Goal: Navigation & Orientation: Find specific page/section

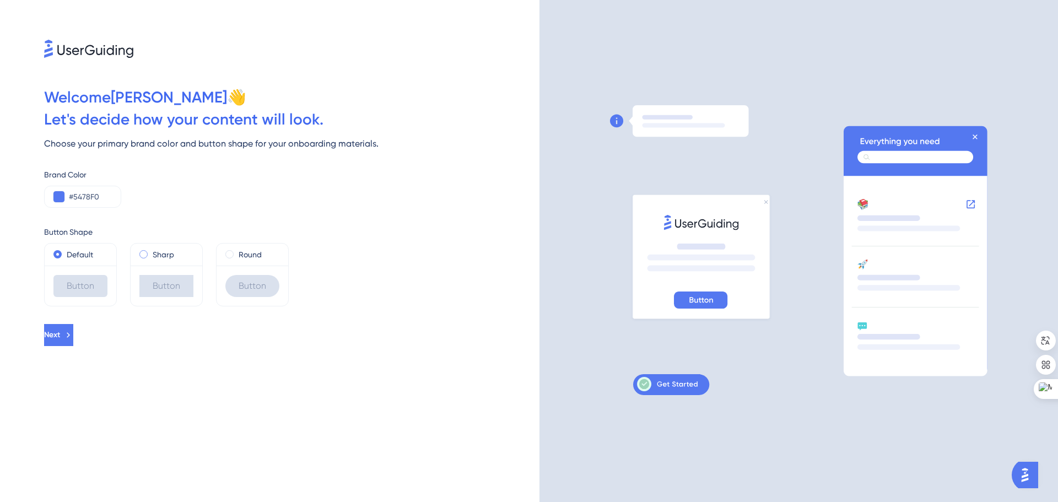
click at [144, 256] on span at bounding box center [143, 254] width 8 height 8
click at [151, 252] on input "radio" at bounding box center [151, 252] width 0 height 0
click at [70, 336] on icon at bounding box center [68, 335] width 3 height 6
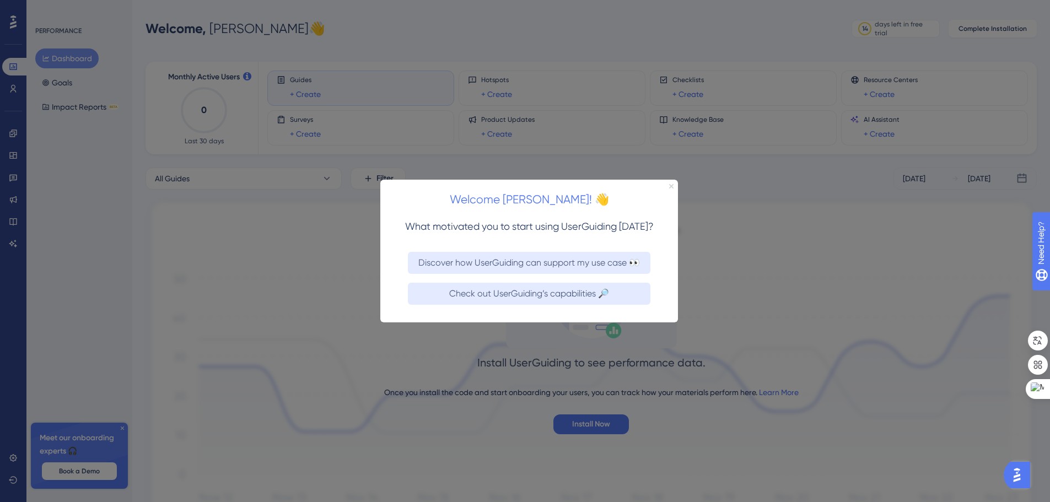
click at [673, 184] on icon "Close Preview" at bounding box center [671, 186] width 4 height 4
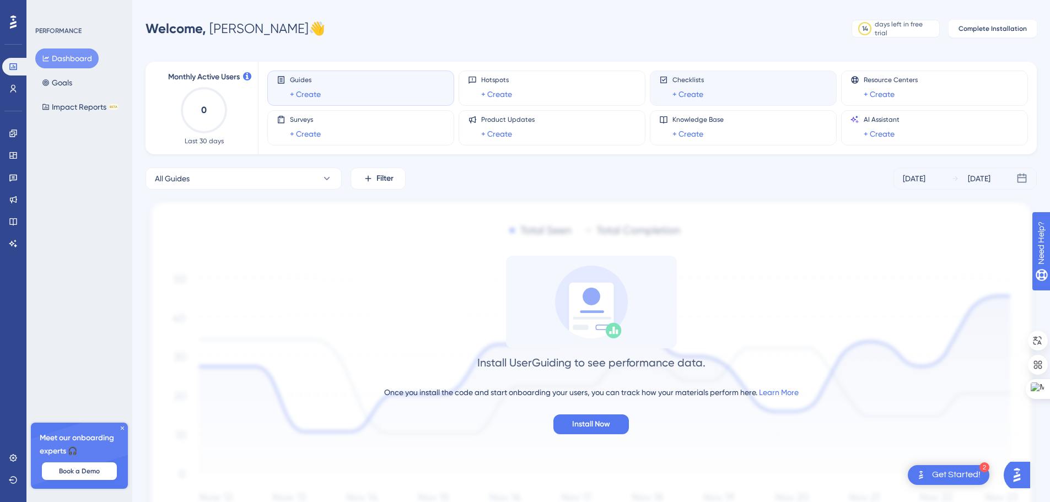
drag, startPoint x: 730, startPoint y: 79, endPoint x: 740, endPoint y: 82, distance: 10.2
click at [730, 79] on div "Checklists + Create" at bounding box center [743, 88] width 168 height 25
click at [123, 424] on div "Meet our onboarding experts 🎧 Book a Demo" at bounding box center [79, 456] width 97 height 66
click at [124, 428] on icon at bounding box center [122, 428] width 7 height 7
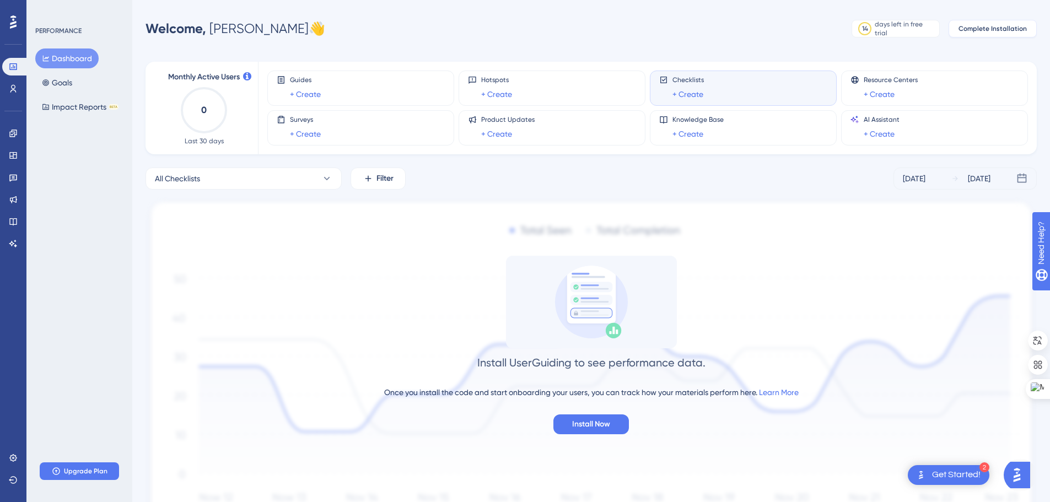
click at [1008, 26] on span "Complete Installation" at bounding box center [992, 28] width 68 height 9
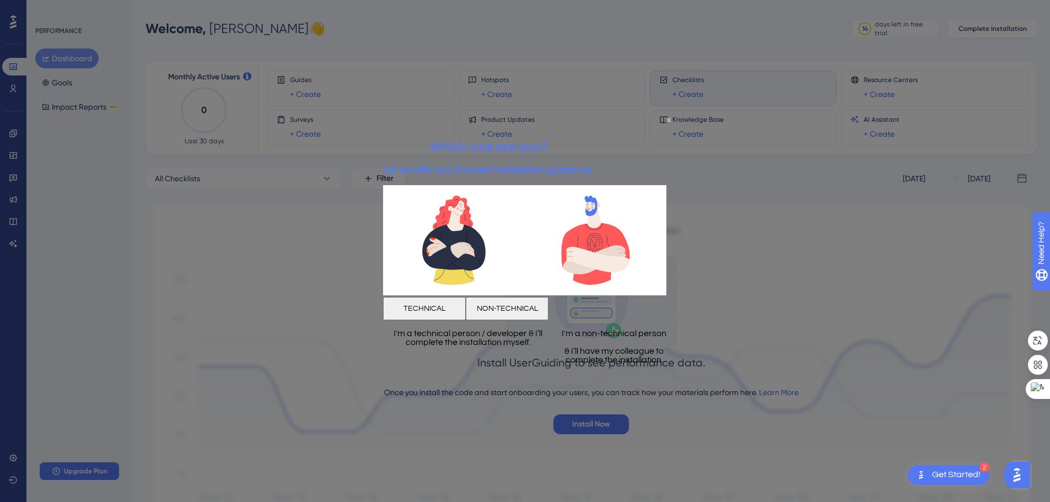
click at [792, 337] on div at bounding box center [525, 251] width 1050 height 502
drag, startPoint x: 675, startPoint y: 117, endPoint x: 668, endPoint y: 117, distance: 6.6
click at [593, 129] on div "Which one are you? Let us offer you the best installation guidance." at bounding box center [488, 157] width 210 height 57
click at [668, 118] on icon "Close Preview" at bounding box center [668, 120] width 4 height 4
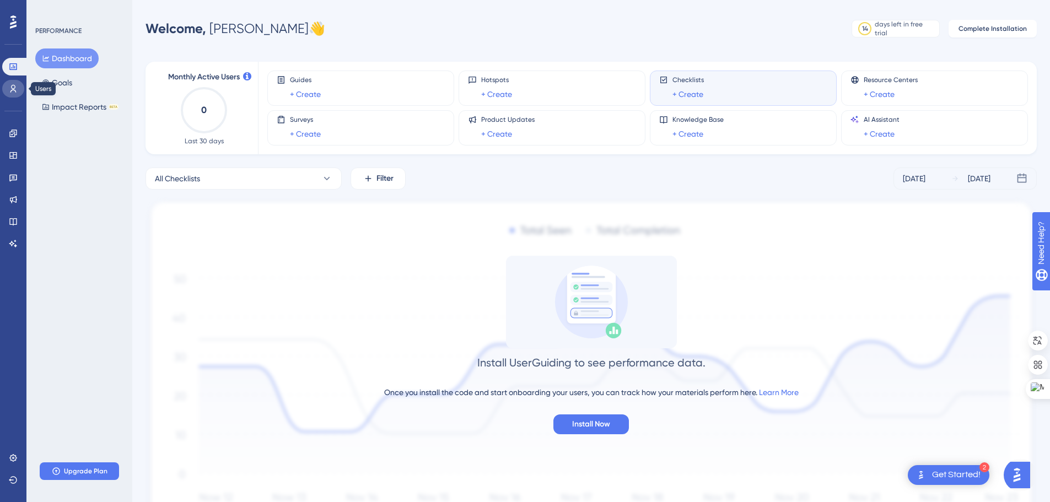
click at [14, 91] on icon at bounding box center [13, 88] width 9 height 9
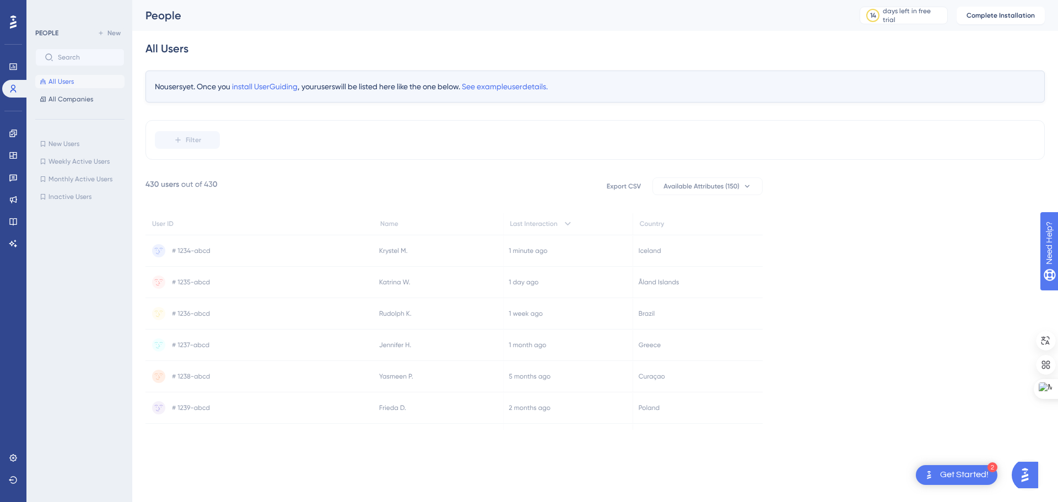
click at [741, 186] on rect at bounding box center [708, 186] width 110 height 17
click at [79, 99] on span "All Companies" at bounding box center [71, 99] width 45 height 9
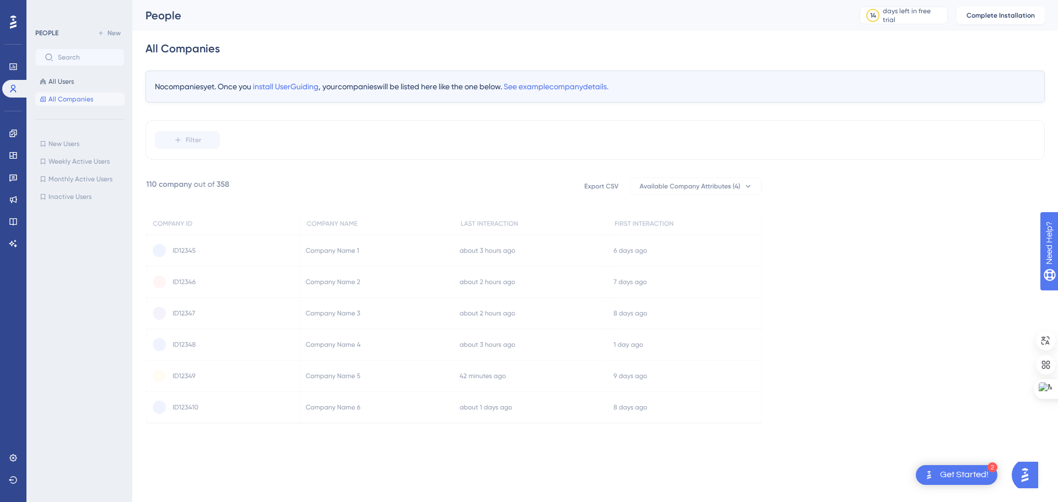
click at [69, 139] on div "✨ Save My Spot!✨" at bounding box center [530, 102] width 1058 height 240
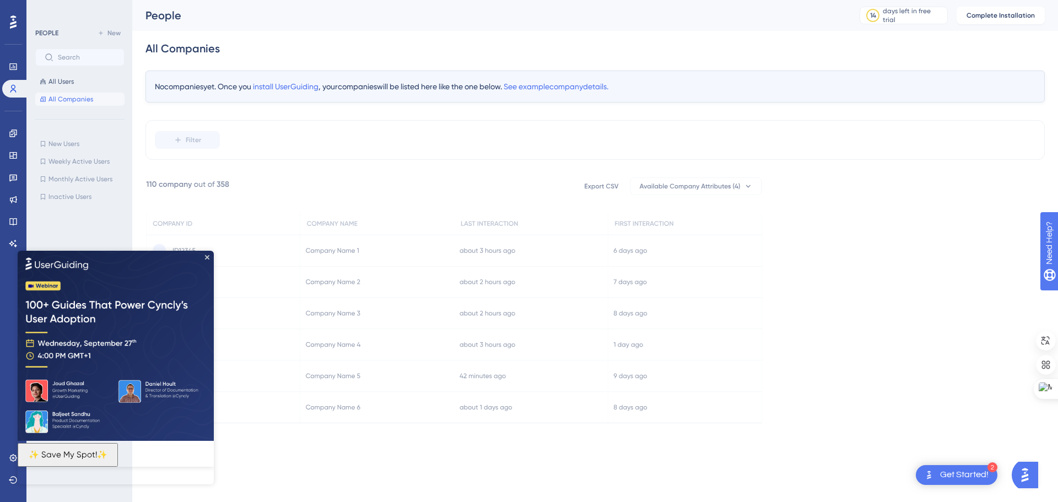
click at [207, 259] on img at bounding box center [116, 345] width 196 height 190
click at [14, 135] on icon at bounding box center [13, 133] width 9 height 9
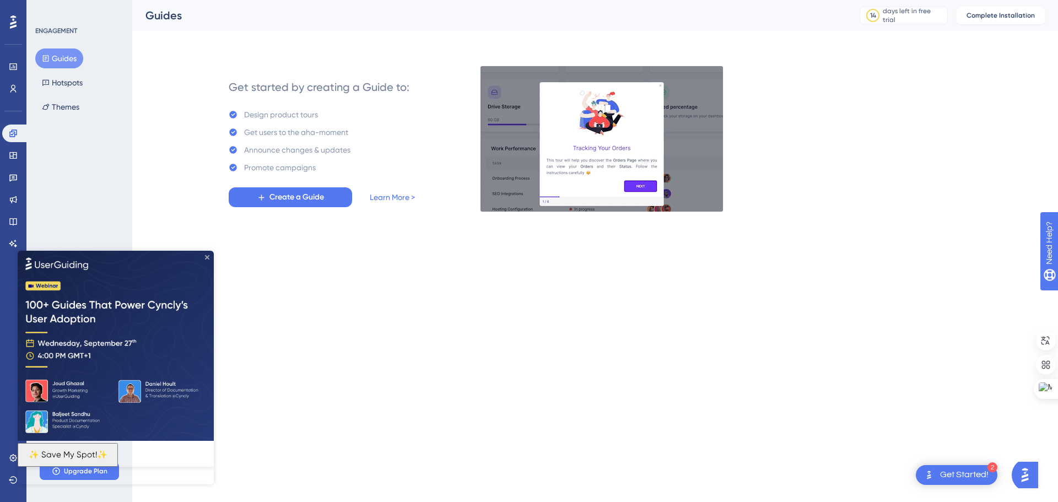
click at [208, 257] on icon "Close Preview" at bounding box center [207, 257] width 4 height 4
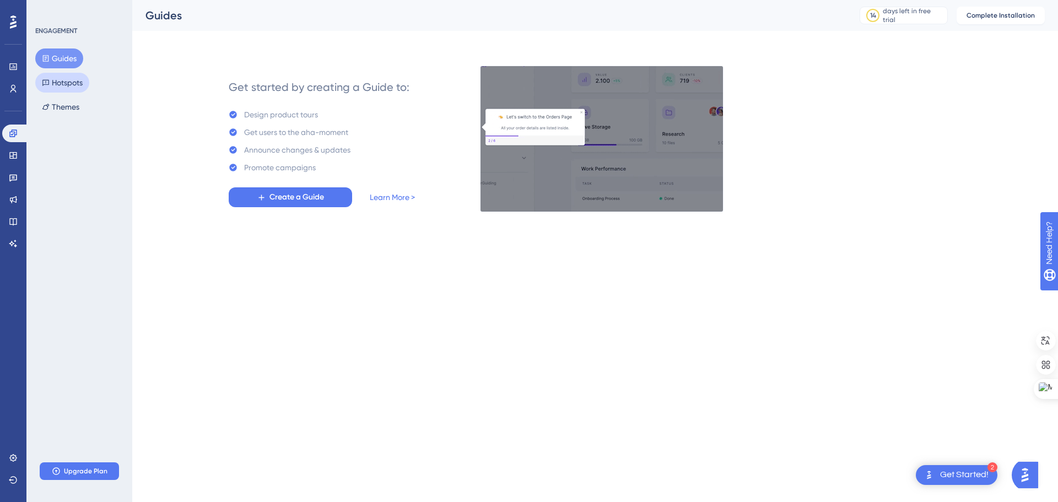
click at [79, 82] on button "Hotspots" at bounding box center [62, 83] width 54 height 20
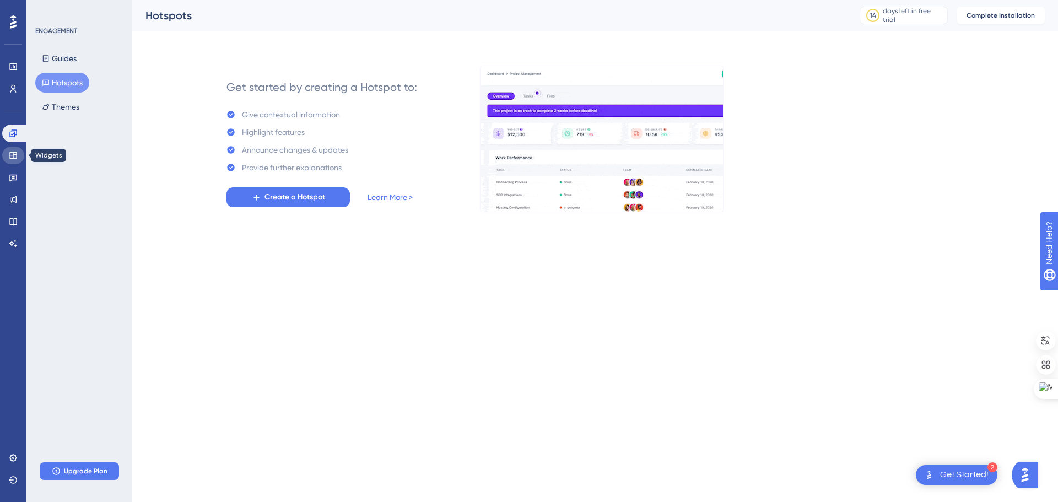
click at [10, 152] on icon at bounding box center [12, 155] width 7 height 7
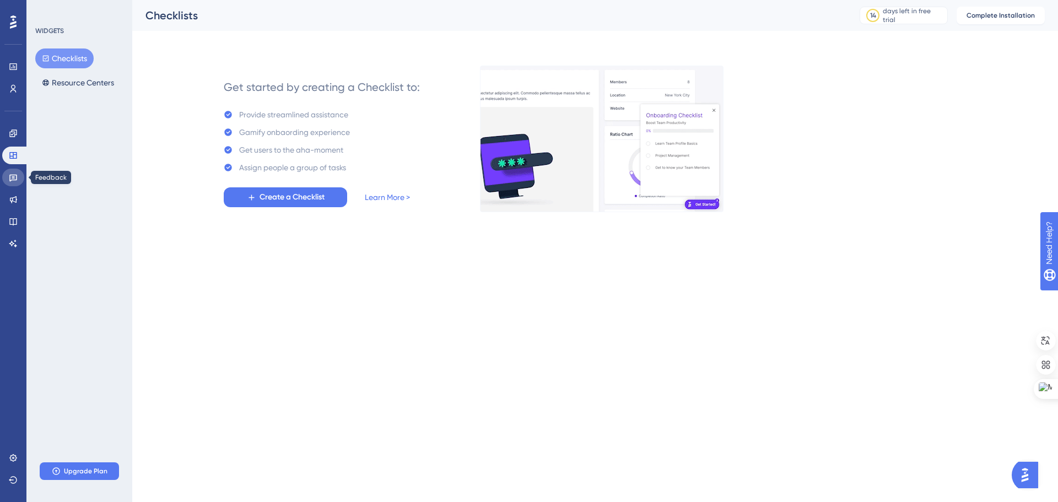
click at [10, 180] on icon at bounding box center [13, 178] width 8 height 7
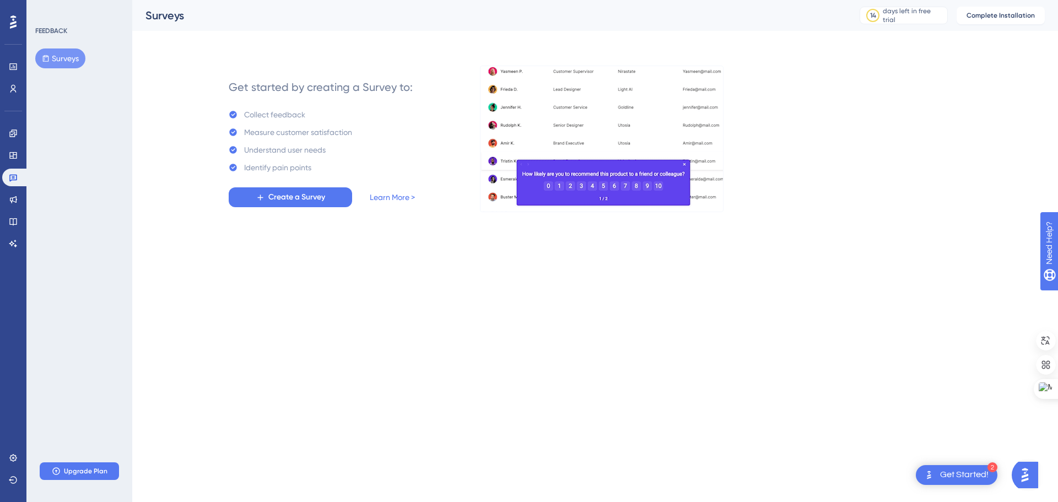
click at [327, 197] on button "Create a Survey" at bounding box center [290, 197] width 123 height 20
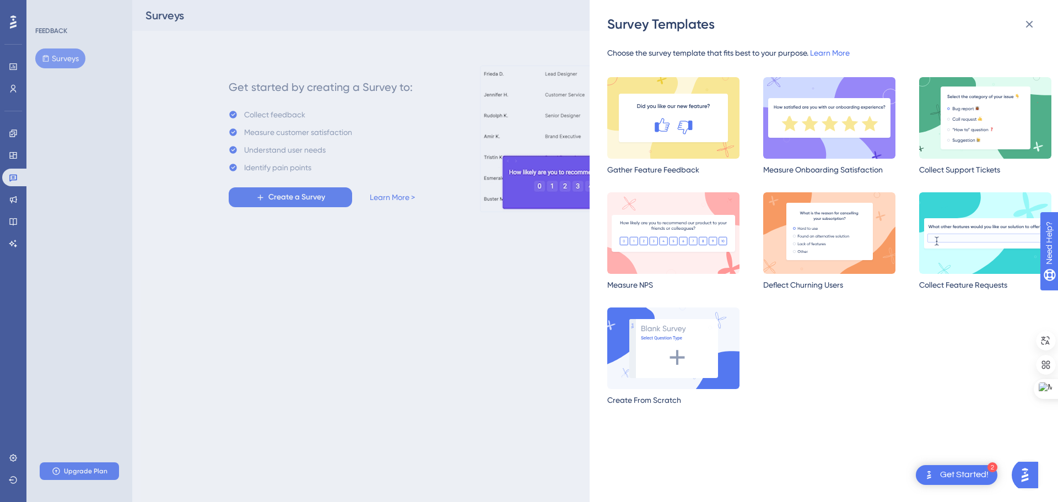
click at [514, 359] on div "Survey Templates Choose the survey template that fits best to your purpose. Lea…" at bounding box center [529, 251] width 1058 height 502
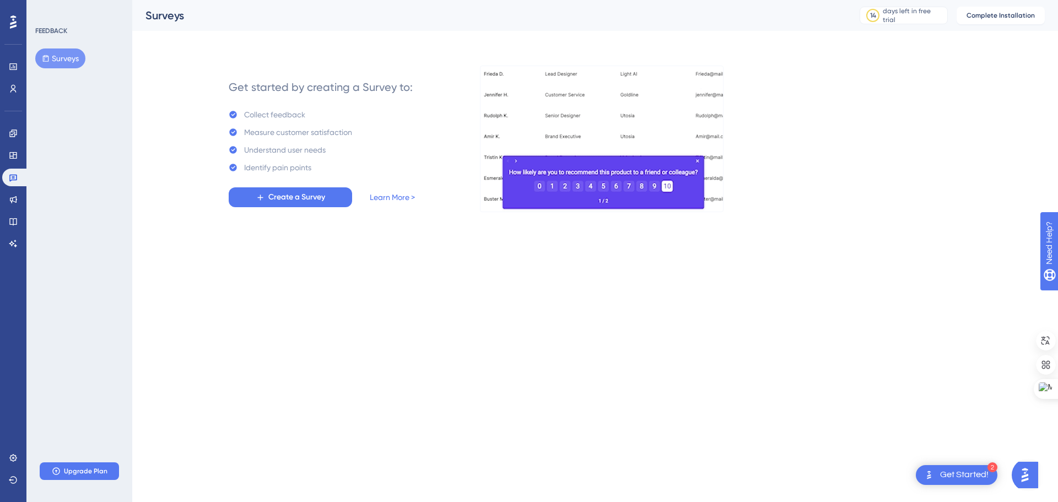
click at [20, 74] on div "Performance" at bounding box center [13, 67] width 22 height 18
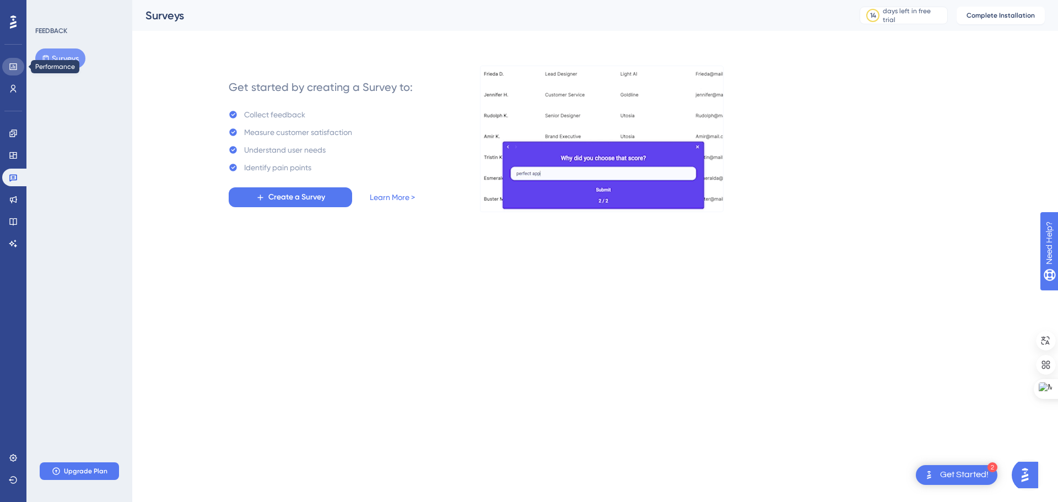
click at [13, 68] on icon at bounding box center [13, 66] width 9 height 9
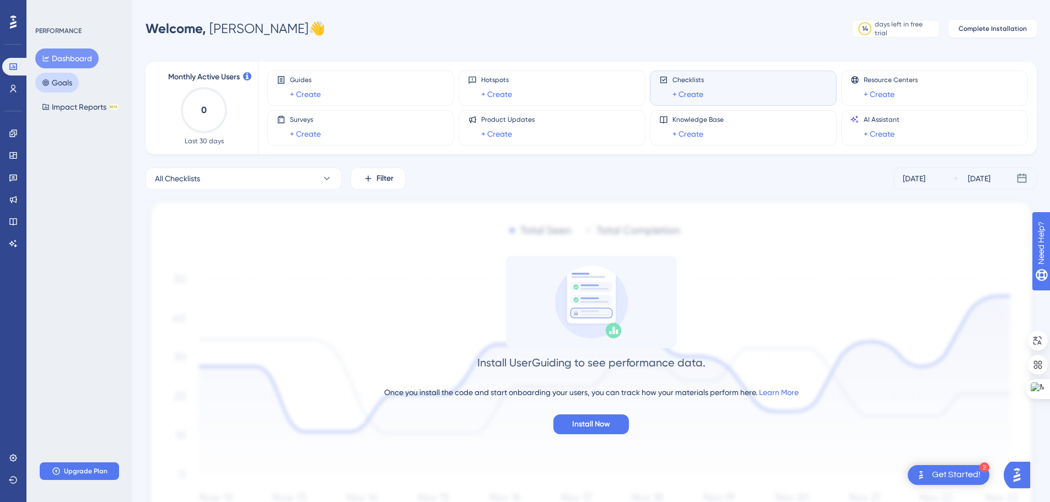
click at [72, 86] on button "Goals" at bounding box center [57, 83] width 44 height 20
